Goal: Book appointment/travel/reservation

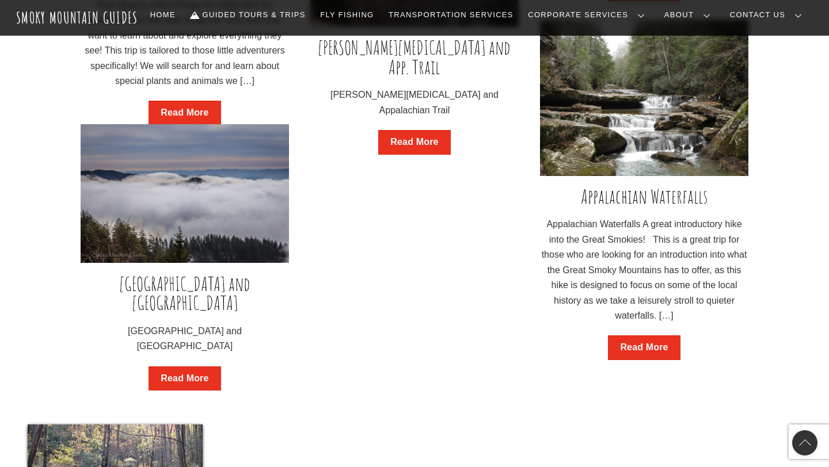
scroll to position [1740, 0]
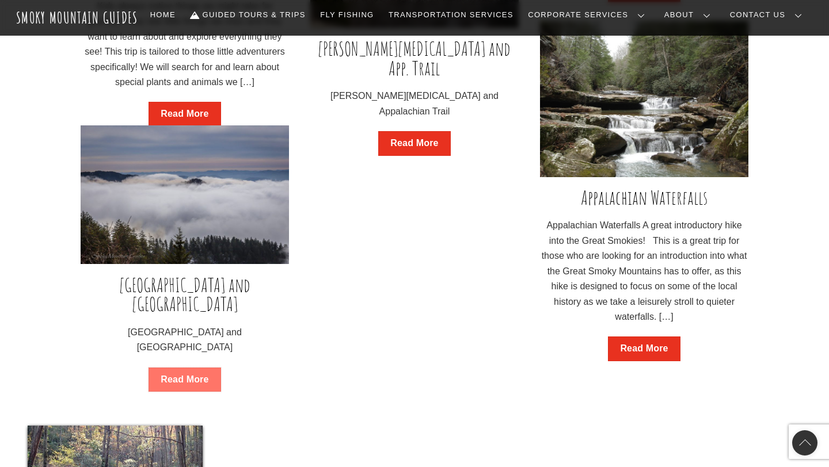
click at [195, 368] on link "Read More" at bounding box center [184, 380] width 72 height 25
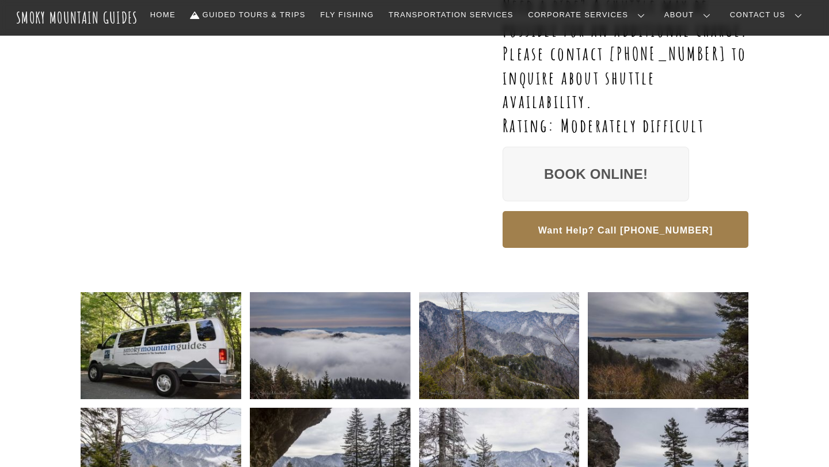
scroll to position [367, 0]
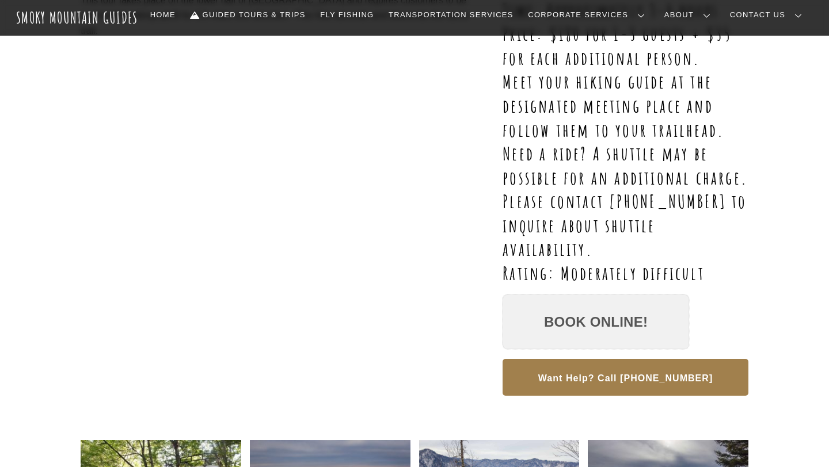
click at [599, 327] on link "Book Online!" at bounding box center [595, 322] width 186 height 55
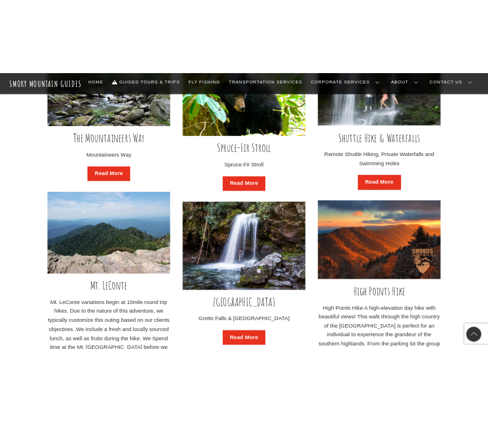
scroll to position [900, 0]
